Goal: Information Seeking & Learning: Learn about a topic

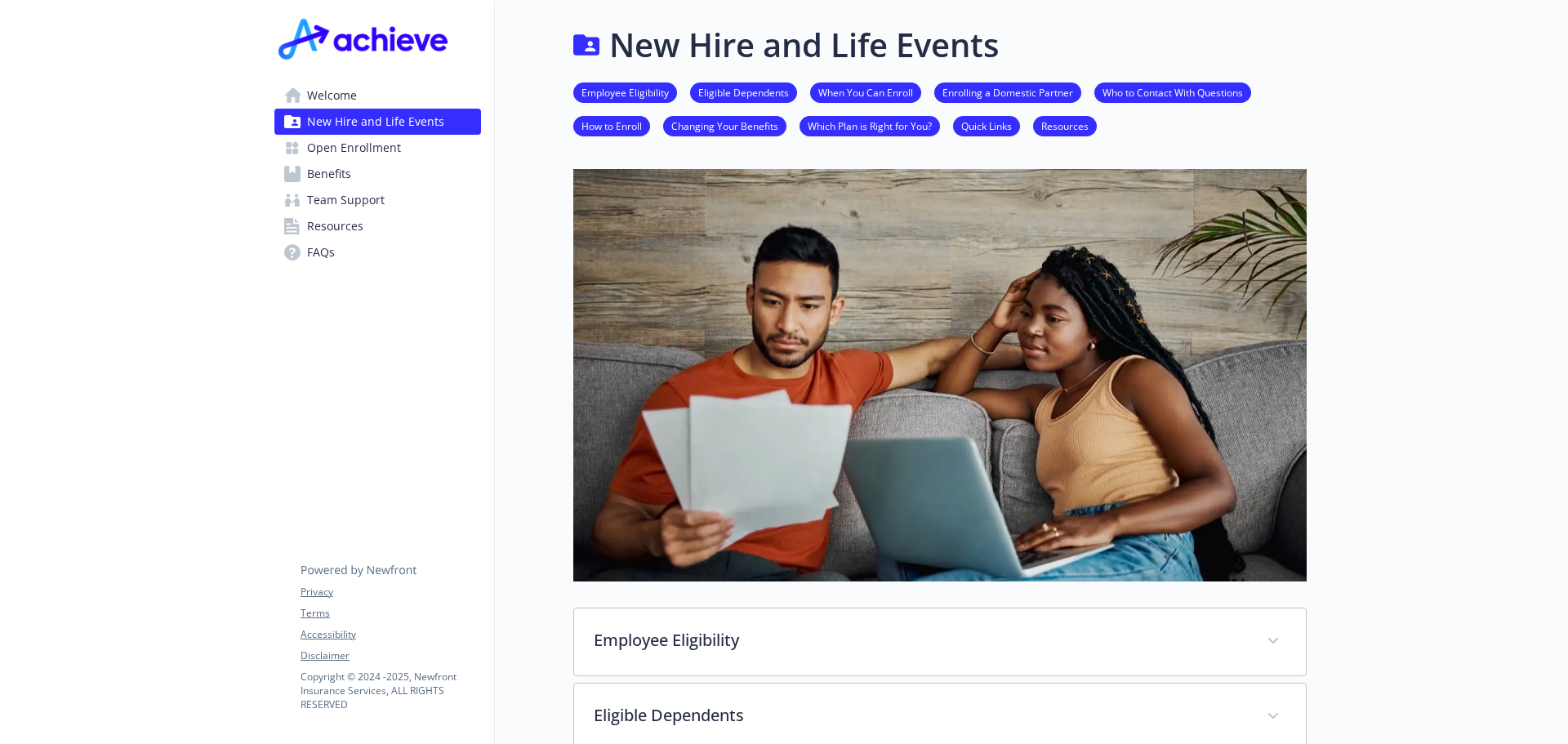
click at [332, 94] on span "Welcome" at bounding box center [333, 95] width 50 height 26
